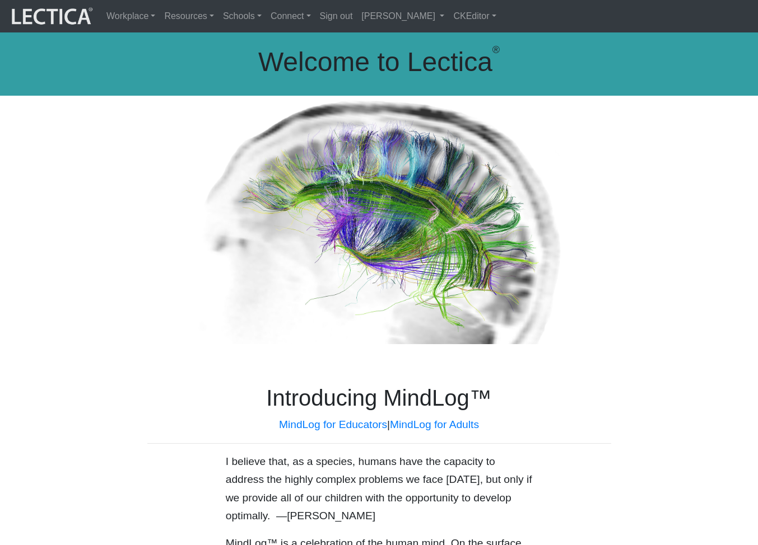
scroll to position [1, 0]
click at [539, 435] on div "Introducing MindLog™ MindLog for Educators | MindLog for Adults" at bounding box center [379, 418] width 480 height 68
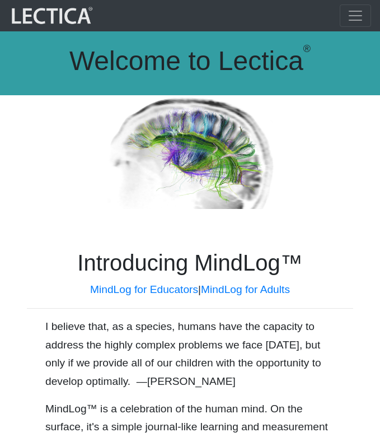
click at [352, 14] on span "Toggle navigation" at bounding box center [355, 15] width 17 height 17
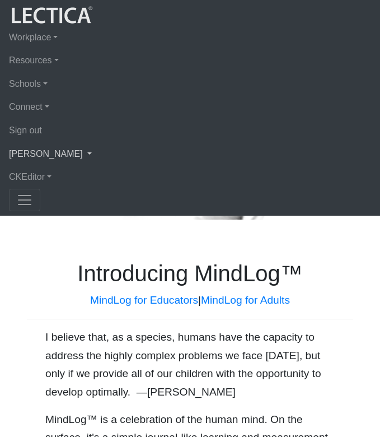
click at [125, 149] on link "[PERSON_NAME]" at bounding box center [190, 154] width 362 height 24
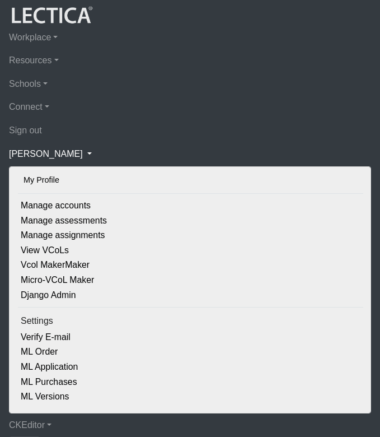
scroll to position [418, 0]
click at [40, 81] on link "Schools" at bounding box center [190, 84] width 362 height 24
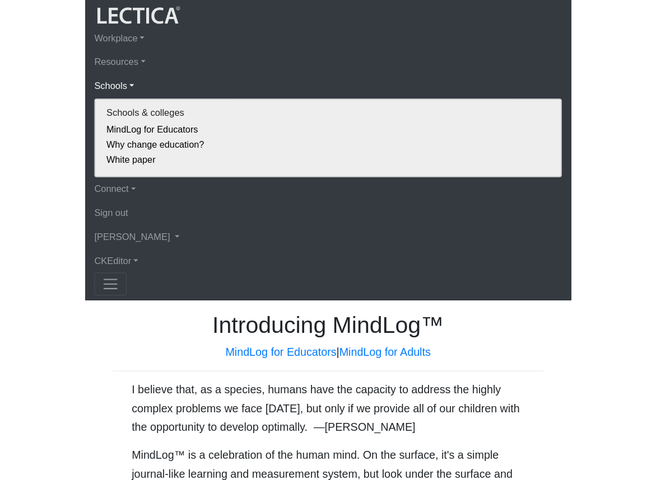
scroll to position [0, 0]
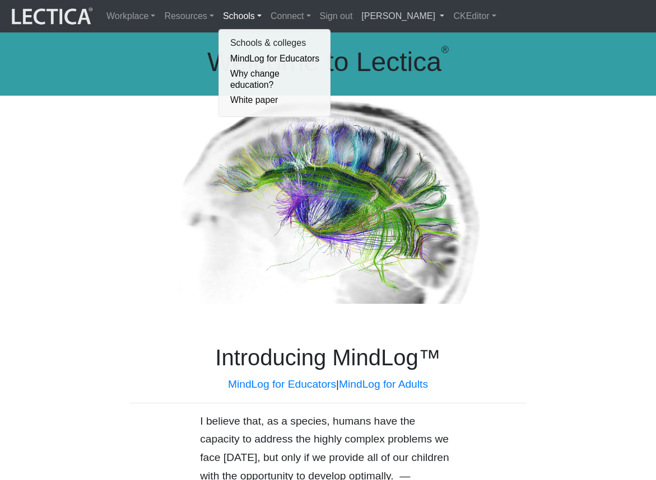
click at [412, 21] on link "[PERSON_NAME]" at bounding box center [403, 16] width 92 height 24
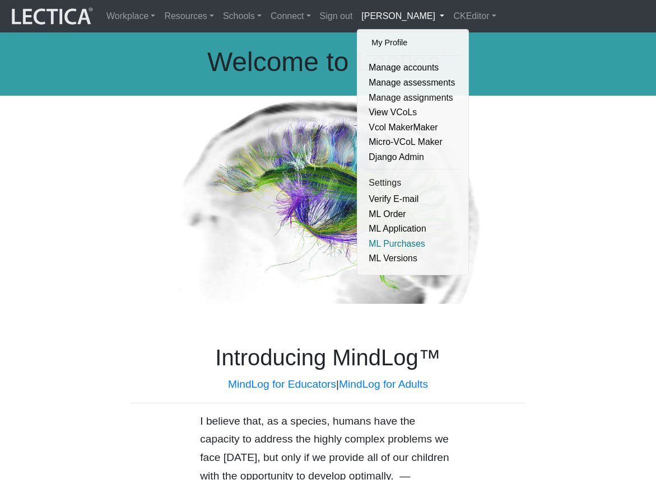
click at [382, 246] on link "ML Purchases" at bounding box center [413, 244] width 95 height 15
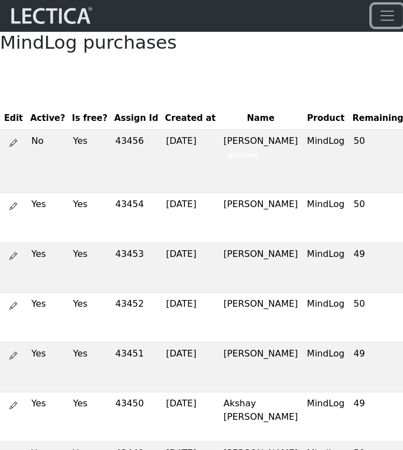
click at [386, 13] on span "Toggle navigation" at bounding box center [386, 15] width 17 height 17
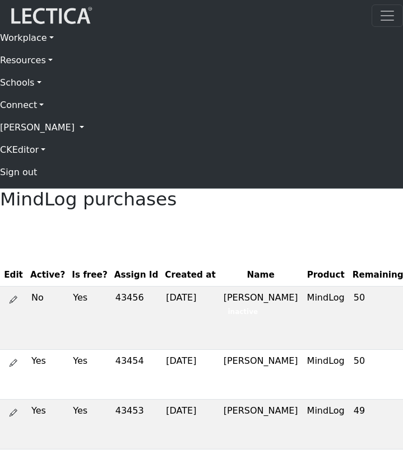
click at [103, 137] on link "[PERSON_NAME]" at bounding box center [201, 127] width 403 height 22
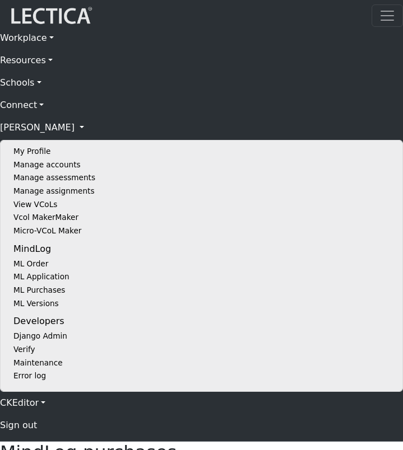
click at [27, 85] on link "Schools" at bounding box center [201, 83] width 403 height 22
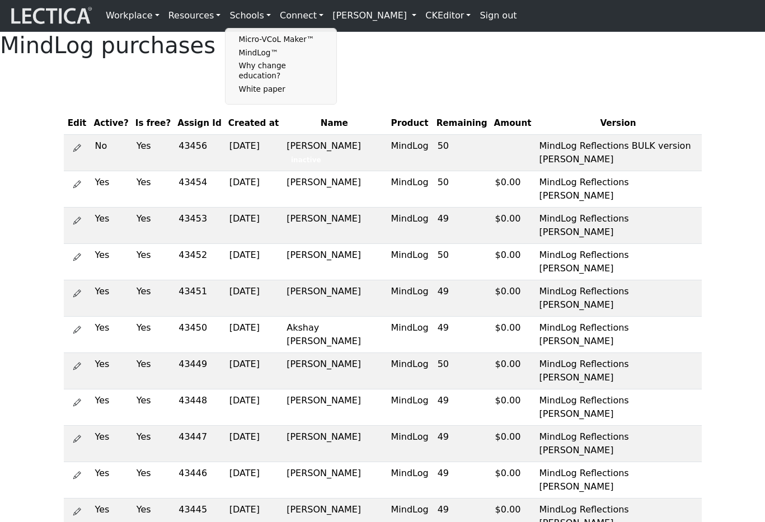
click at [418, 11] on link "[PERSON_NAME]" at bounding box center [374, 15] width 93 height 22
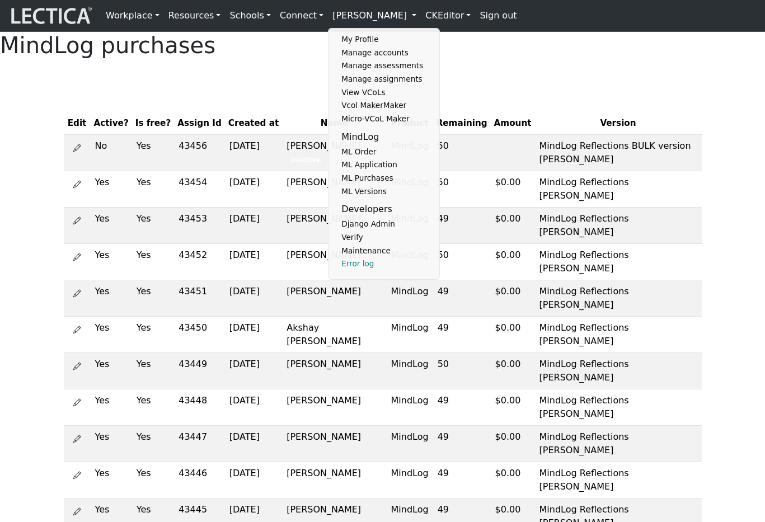
click at [353, 271] on link "Error log" at bounding box center [385, 264] width 92 height 13
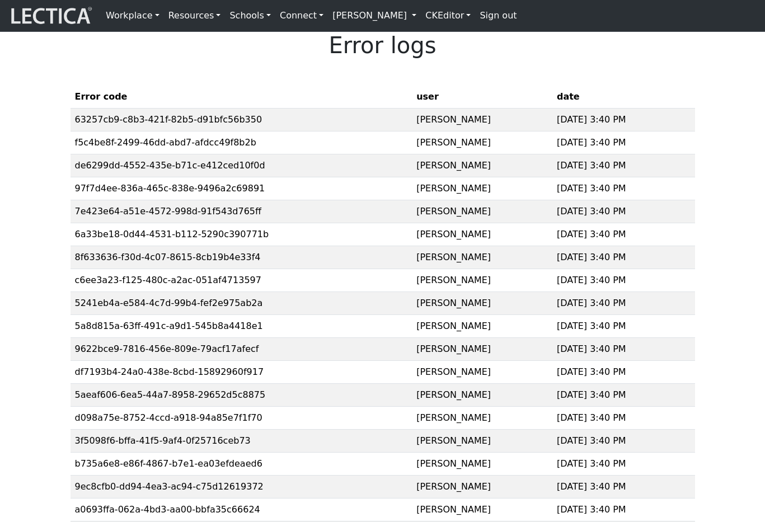
click at [409, 17] on link "[PERSON_NAME]" at bounding box center [374, 15] width 93 height 22
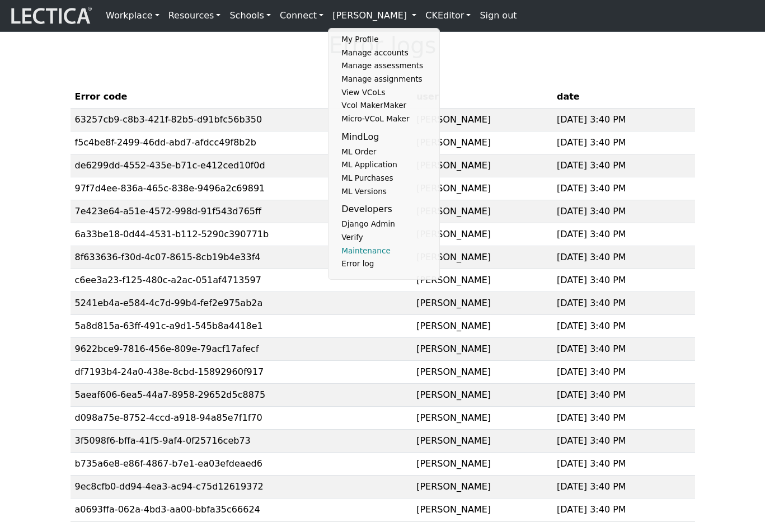
click at [359, 258] on link "Maintenance" at bounding box center [385, 251] width 92 height 13
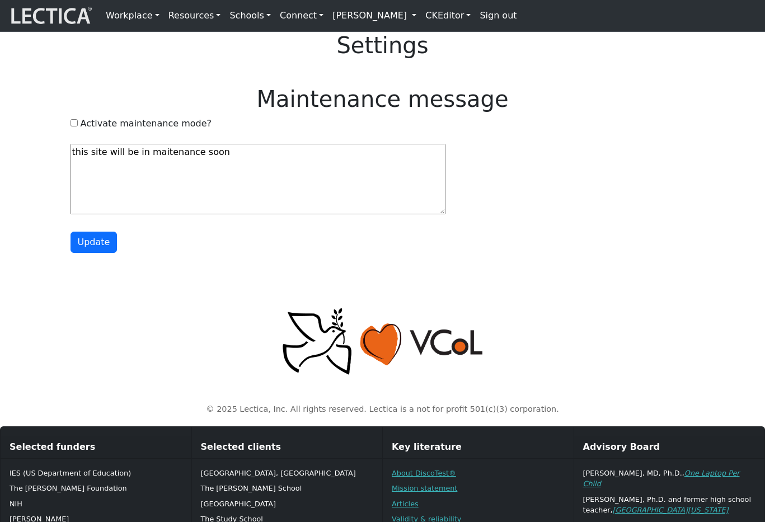
click at [419, 19] on link "[PERSON_NAME]" at bounding box center [374, 15] width 93 height 22
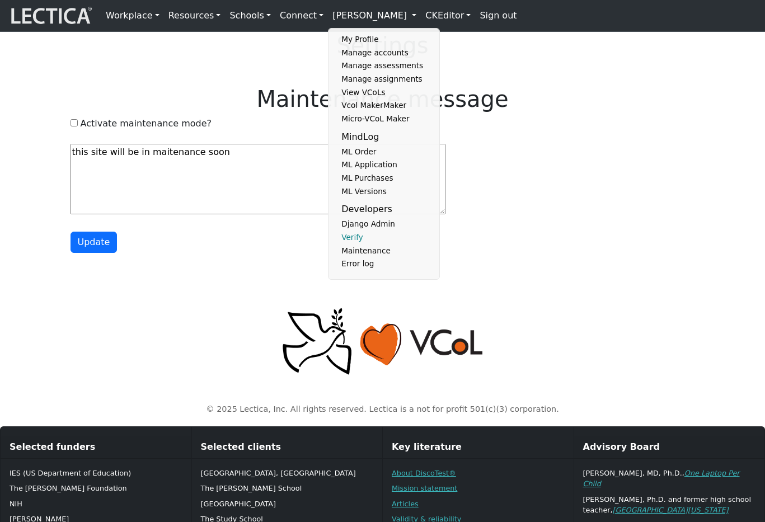
click at [339, 245] on link "Verify" at bounding box center [385, 237] width 92 height 13
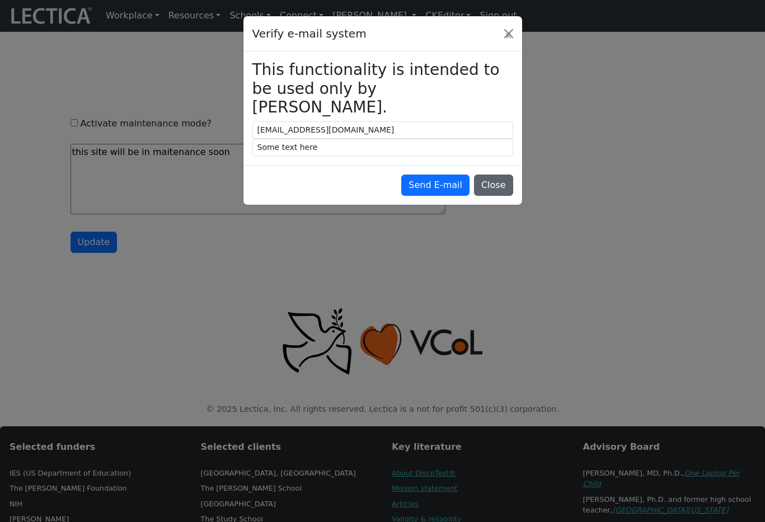
click at [492, 196] on button "Close" at bounding box center [493, 185] width 39 height 21
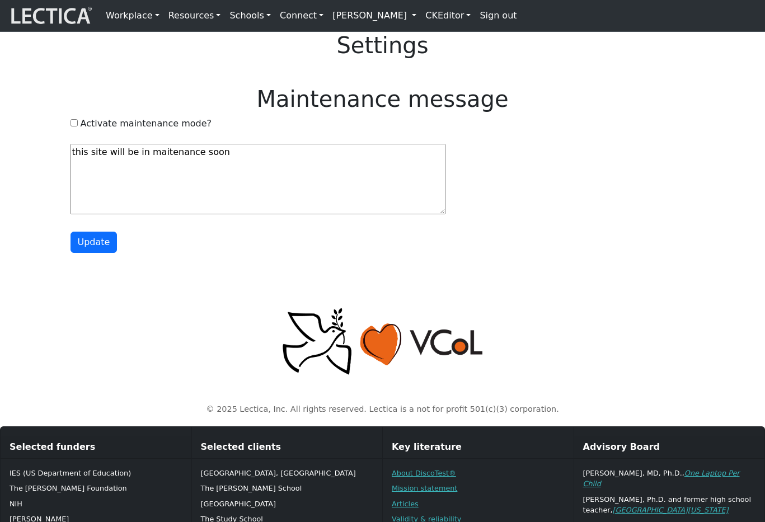
click at [421, 24] on link "[PERSON_NAME]" at bounding box center [374, 15] width 93 height 22
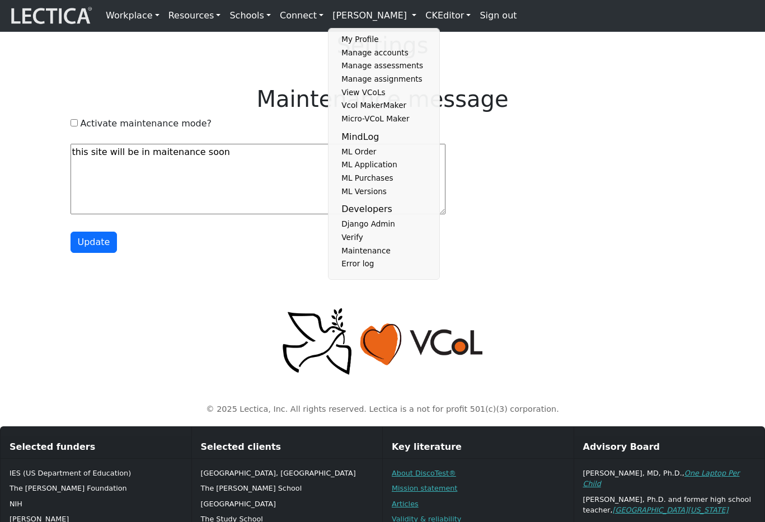
click at [349, 245] on link "Verify" at bounding box center [385, 237] width 92 height 13
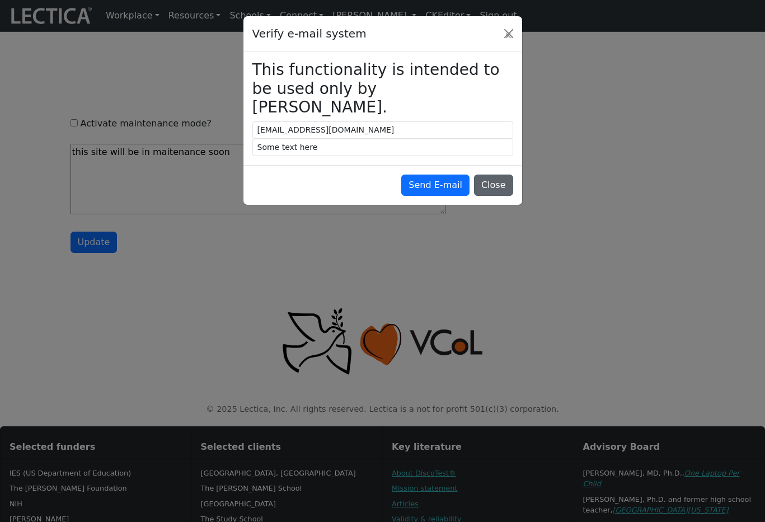
click at [499, 196] on button "Close" at bounding box center [493, 185] width 39 height 21
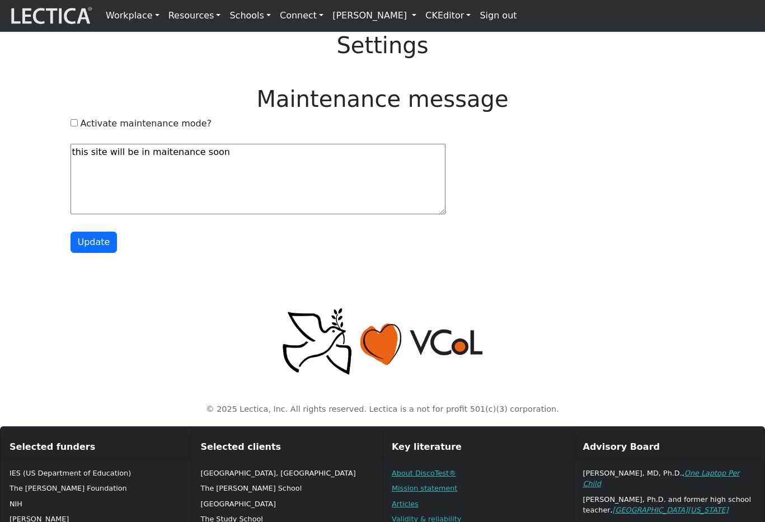
click at [536, 130] on div "Activate maintenance mode?" at bounding box center [383, 123] width 625 height 13
click at [314, 113] on h1 "Maintenance message" at bounding box center [383, 99] width 625 height 27
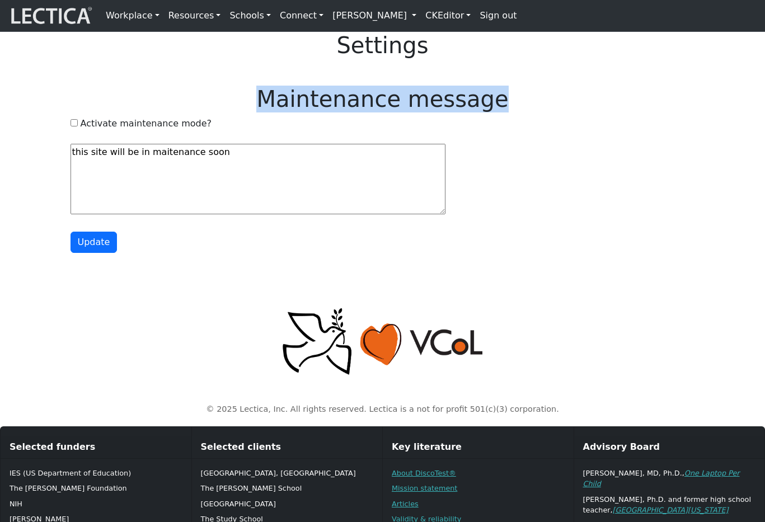
drag, startPoint x: 314, startPoint y: 133, endPoint x: 467, endPoint y: 127, distance: 153.0
click at [430, 113] on h1 "Maintenance message" at bounding box center [383, 99] width 625 height 27
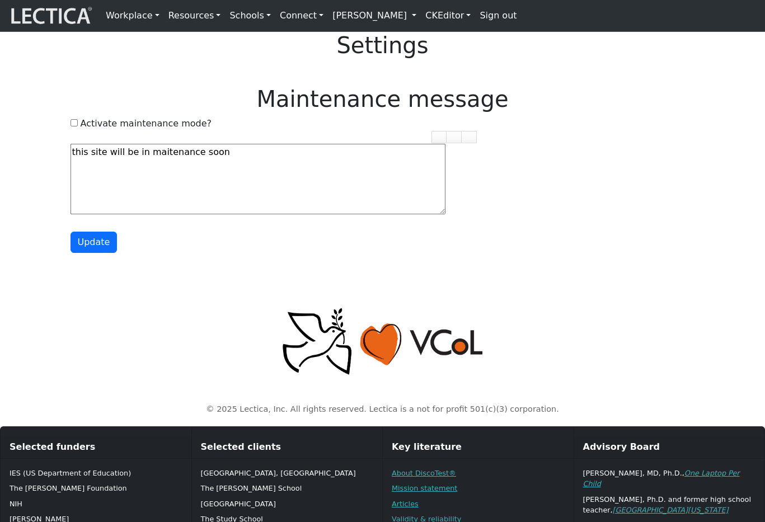
click at [557, 113] on h1 "Maintenance message" at bounding box center [383, 99] width 625 height 27
